Goal: Navigation & Orientation: Understand site structure

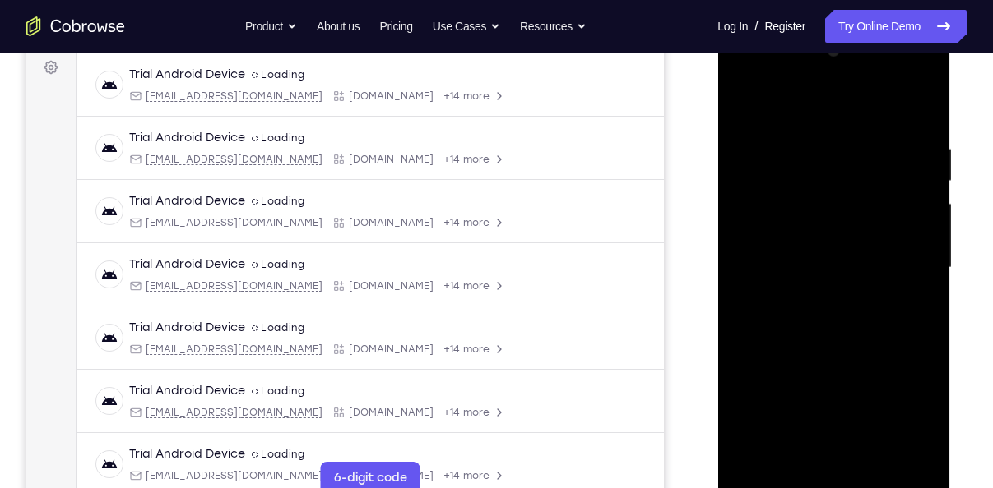
scroll to position [271, 0]
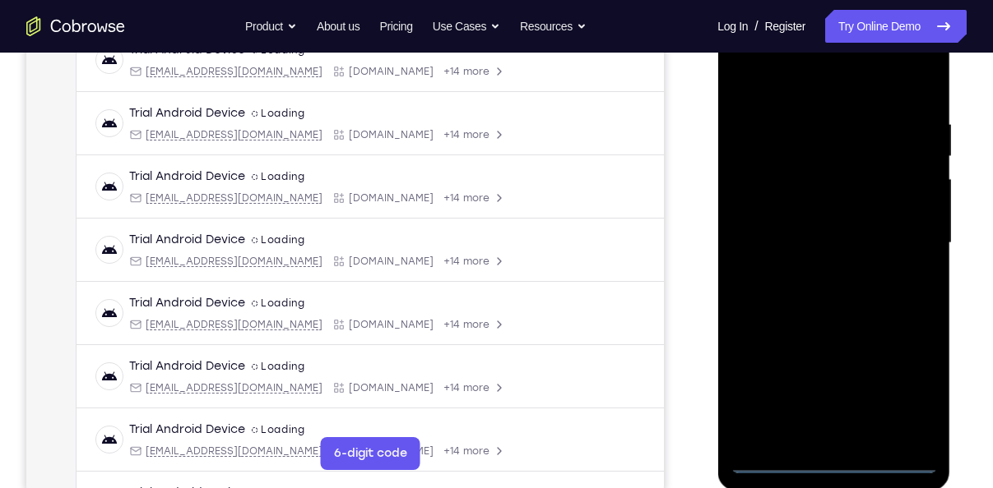
click at [834, 456] on div at bounding box center [832, 243] width 207 height 460
click at [833, 459] on div at bounding box center [832, 243] width 207 height 460
click at [900, 382] on div at bounding box center [832, 243] width 207 height 460
click at [794, 82] on div at bounding box center [832, 243] width 207 height 460
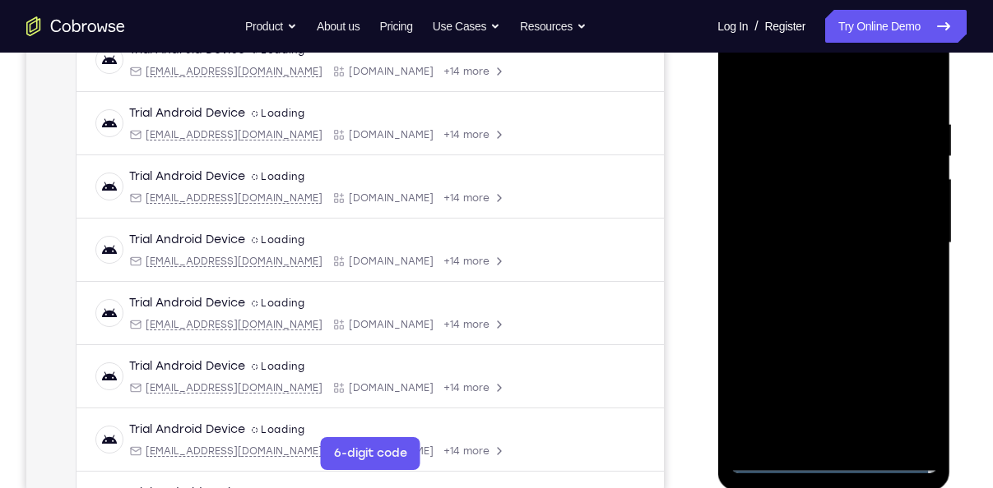
click at [900, 238] on div at bounding box center [832, 243] width 207 height 460
click at [814, 271] on div at bounding box center [832, 243] width 207 height 460
click at [787, 206] on div at bounding box center [832, 243] width 207 height 460
click at [790, 232] on div at bounding box center [832, 243] width 207 height 460
click at [747, 215] on div at bounding box center [832, 243] width 207 height 460
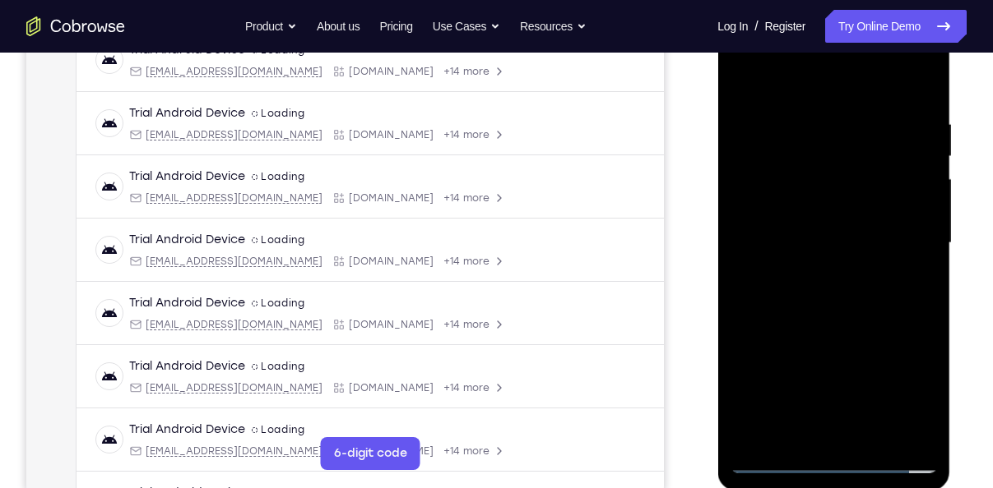
click at [781, 286] on div at bounding box center [832, 243] width 207 height 460
click at [874, 254] on div at bounding box center [832, 243] width 207 height 460
click at [808, 228] on div at bounding box center [832, 243] width 207 height 460
click at [810, 299] on div at bounding box center [832, 243] width 207 height 460
click at [822, 287] on div at bounding box center [832, 243] width 207 height 460
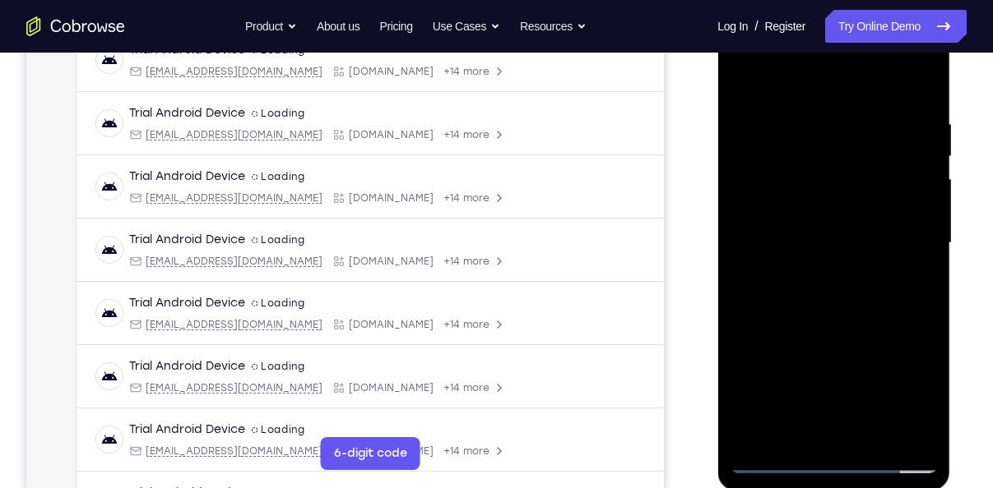
drag, startPoint x: 795, startPoint y: 79, endPoint x: 804, endPoint y: 55, distance: 25.5
click at [804, 55] on div at bounding box center [832, 243] width 207 height 460
click at [741, 72] on div at bounding box center [832, 243] width 207 height 460
click at [802, 287] on div at bounding box center [832, 243] width 207 height 460
click at [775, 229] on div at bounding box center [832, 243] width 207 height 460
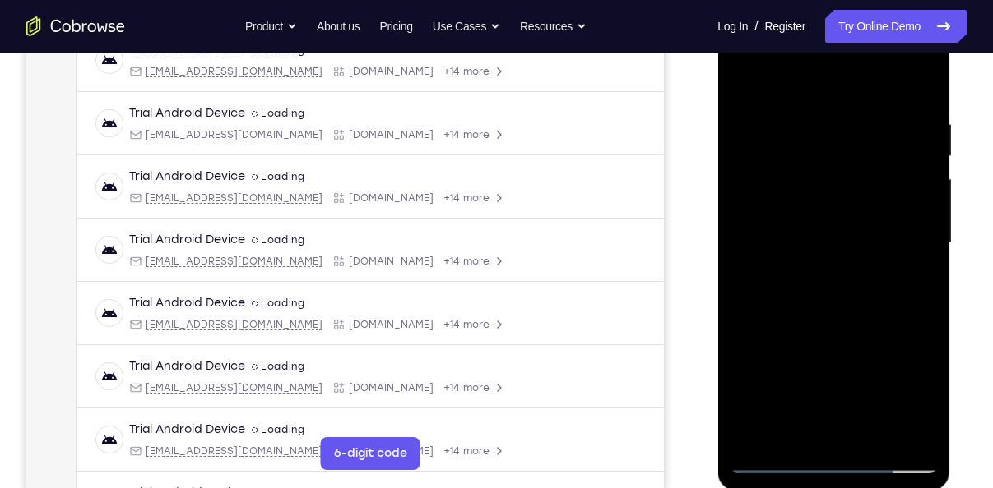
click at [834, 197] on div at bounding box center [832, 243] width 207 height 460
click at [798, 291] on div at bounding box center [832, 243] width 207 height 460
click at [747, 86] on div at bounding box center [832, 243] width 207 height 460
click at [812, 268] on div at bounding box center [832, 243] width 207 height 460
click at [858, 253] on div at bounding box center [832, 243] width 207 height 460
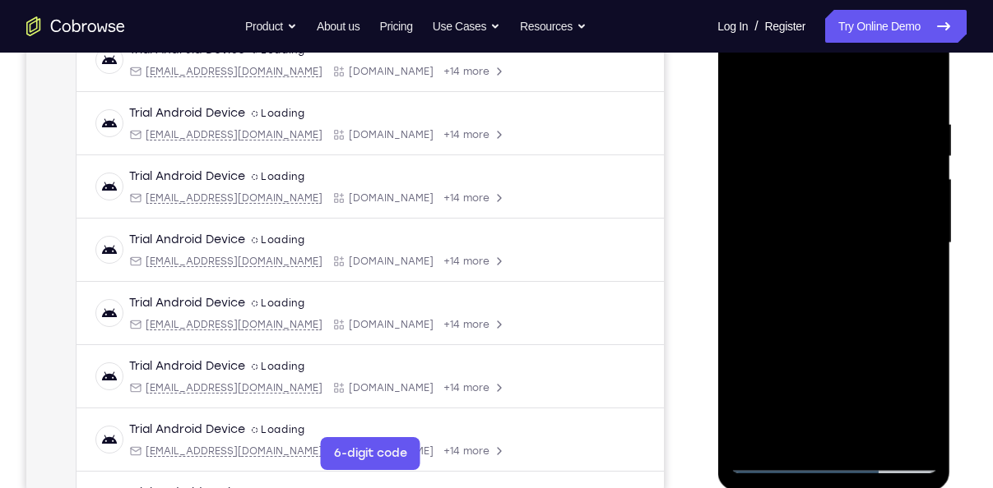
click at [835, 293] on div at bounding box center [832, 243] width 207 height 460
click at [745, 76] on div at bounding box center [832, 243] width 207 height 460
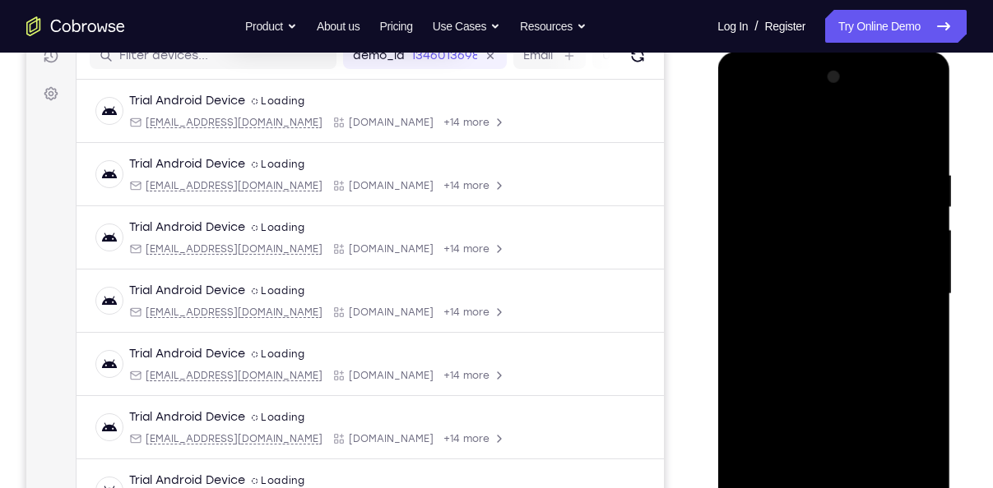
scroll to position [218, 0]
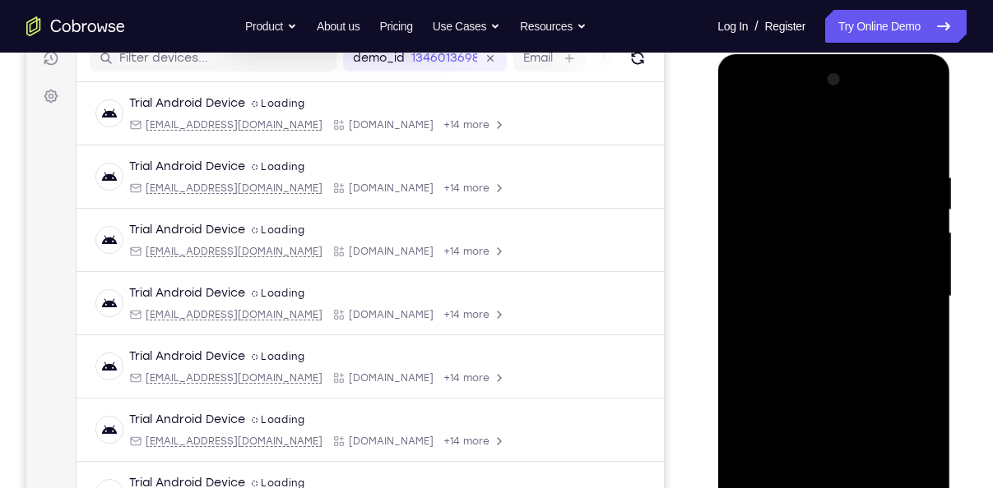
click at [828, 102] on div at bounding box center [832, 297] width 207 height 460
drag, startPoint x: 848, startPoint y: 99, endPoint x: 858, endPoint y: 108, distance: 12.8
click at [858, 108] on div at bounding box center [832, 297] width 207 height 460
drag, startPoint x: 858, startPoint y: 108, endPoint x: 914, endPoint y: 228, distance: 132.4
click at [914, 228] on div at bounding box center [832, 297] width 207 height 460
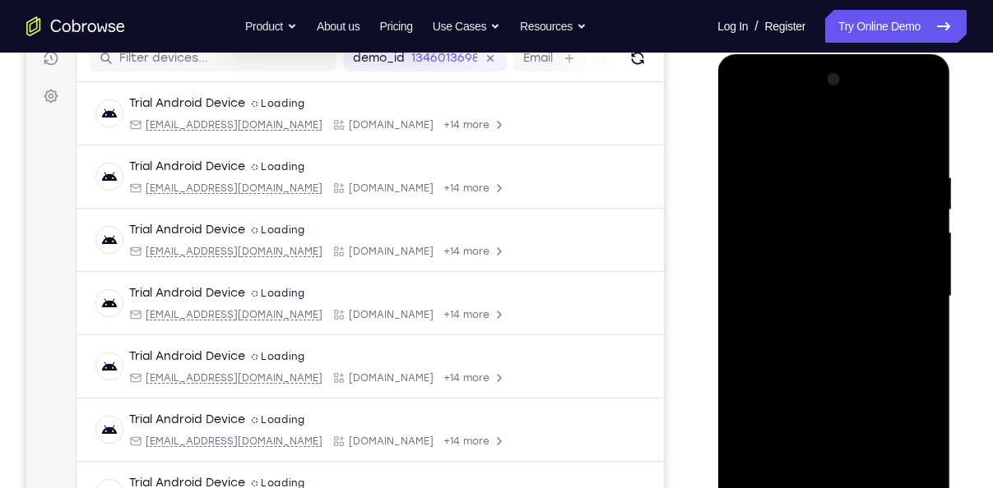
click at [774, 364] on div at bounding box center [832, 297] width 207 height 460
click at [802, 124] on div at bounding box center [832, 297] width 207 height 460
click at [812, 327] on div at bounding box center [832, 297] width 207 height 460
click at [794, 261] on div at bounding box center [832, 297] width 207 height 460
click at [790, 292] on div at bounding box center [832, 297] width 207 height 460
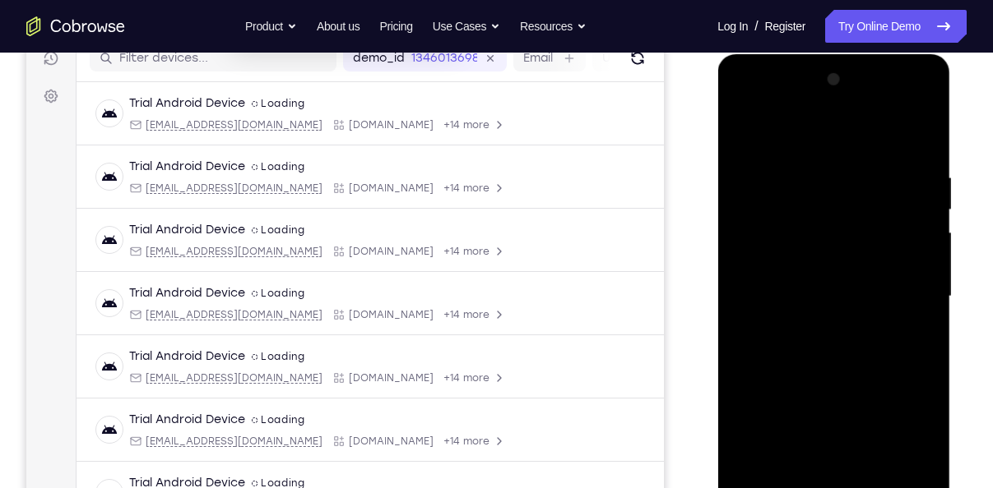
click at [792, 284] on div at bounding box center [832, 297] width 207 height 460
click at [746, 284] on div at bounding box center [832, 297] width 207 height 460
click at [818, 331] on div at bounding box center [832, 297] width 207 height 460
click at [836, 338] on div at bounding box center [832, 297] width 207 height 460
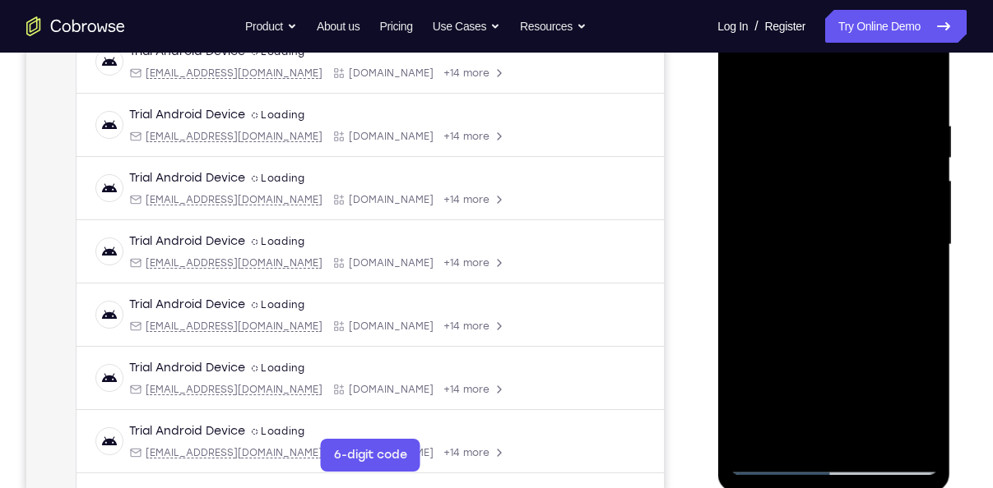
scroll to position [271, 0]
click at [864, 252] on div at bounding box center [832, 243] width 207 height 460
click at [841, 246] on div at bounding box center [832, 243] width 207 height 460
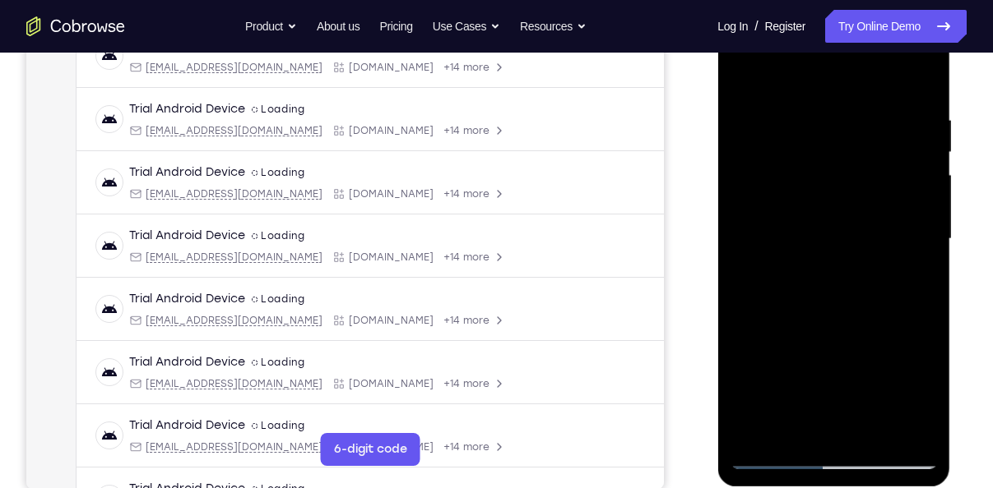
scroll to position [276, 0]
click at [772, 449] on div at bounding box center [832, 238] width 207 height 460
click at [772, 453] on div at bounding box center [832, 238] width 207 height 460
click at [782, 200] on div at bounding box center [832, 238] width 207 height 460
click at [817, 261] on div at bounding box center [832, 238] width 207 height 460
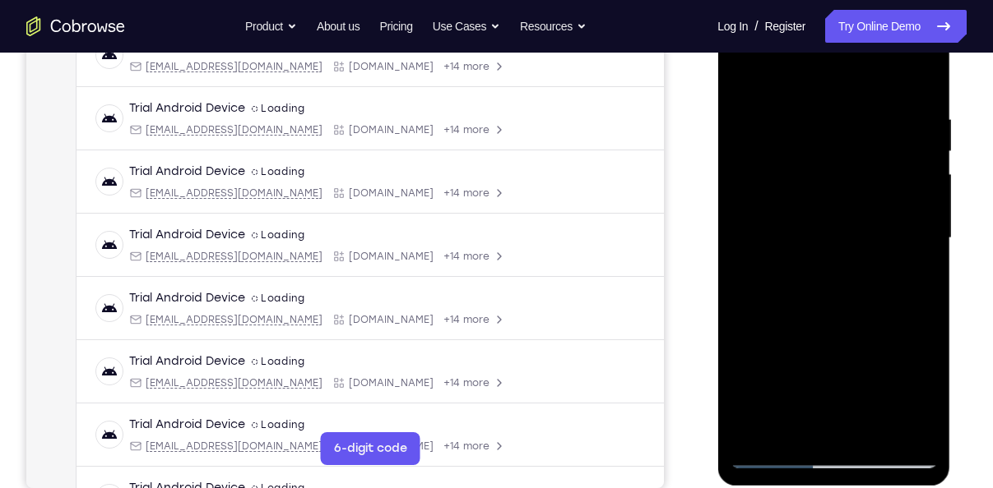
click at [849, 248] on div at bounding box center [832, 238] width 207 height 460
click at [837, 431] on div at bounding box center [832, 238] width 207 height 460
click at [810, 197] on div at bounding box center [832, 238] width 207 height 460
click at [798, 225] on div at bounding box center [832, 238] width 207 height 460
click at [797, 229] on div at bounding box center [832, 238] width 207 height 460
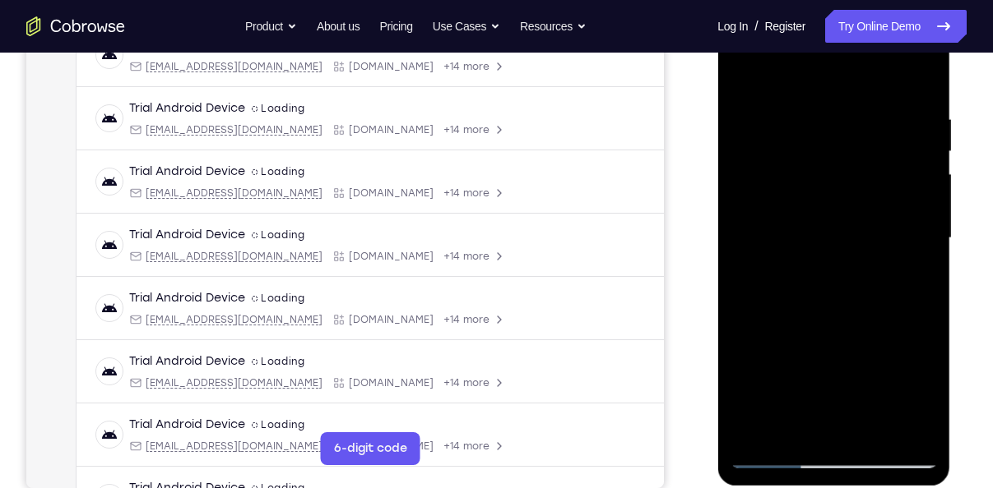
click at [794, 266] on div at bounding box center [832, 238] width 207 height 460
click at [832, 282] on div at bounding box center [832, 238] width 207 height 460
click at [828, 202] on div at bounding box center [832, 238] width 207 height 460
click at [793, 268] on div at bounding box center [832, 238] width 207 height 460
click at [828, 209] on div at bounding box center [832, 238] width 207 height 460
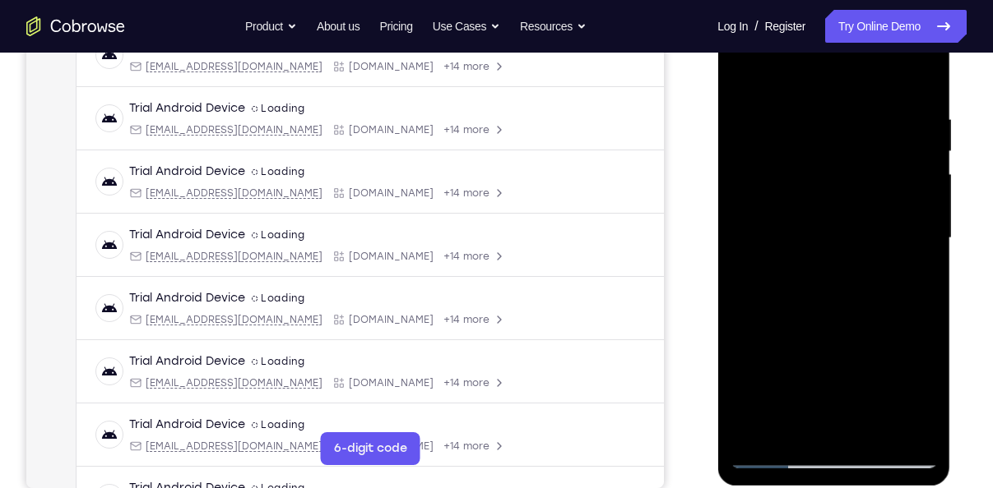
click at [826, 183] on div at bounding box center [832, 238] width 207 height 460
click at [795, 266] on div at bounding box center [832, 238] width 207 height 460
click at [807, 312] on div at bounding box center [832, 238] width 207 height 460
click at [815, 271] on div at bounding box center [832, 238] width 207 height 460
click at [828, 289] on div at bounding box center [832, 238] width 207 height 460
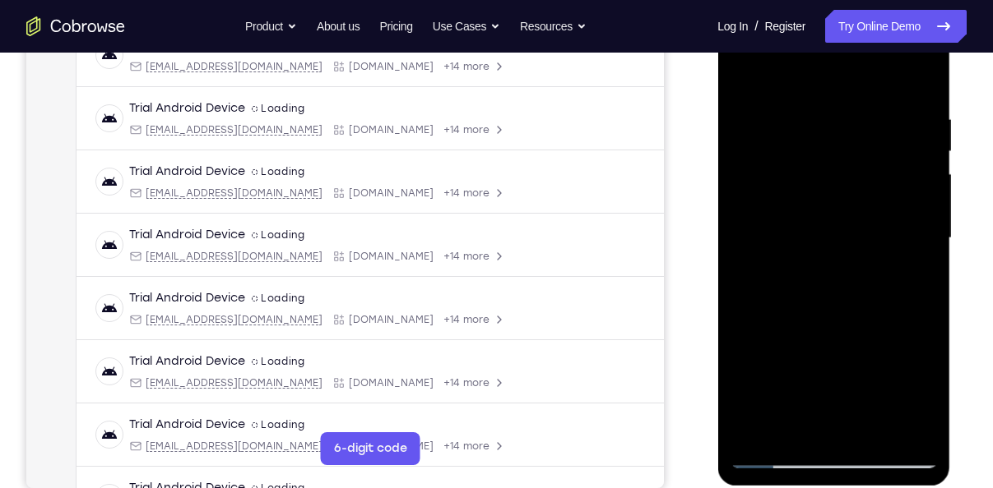
click at [858, 248] on div at bounding box center [832, 238] width 207 height 460
